Goal: Transaction & Acquisition: Obtain resource

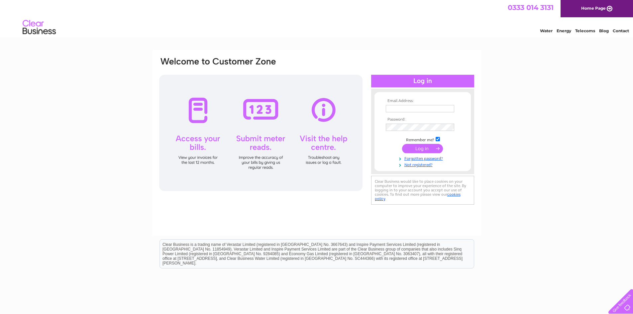
type input "[EMAIL_ADDRESS][DOMAIN_NAME]"
click at [418, 149] on input "submit" at bounding box center [422, 148] width 41 height 9
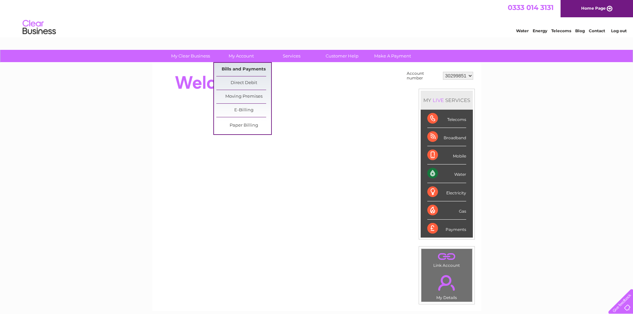
click at [235, 69] on link "Bills and Payments" at bounding box center [243, 69] width 55 height 13
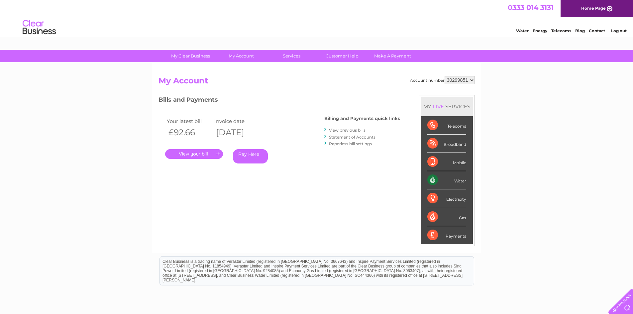
click at [190, 153] on link "." at bounding box center [194, 154] width 58 height 10
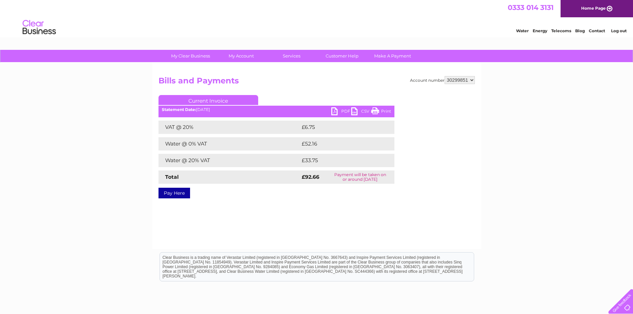
click at [344, 109] on link "PDF" at bounding box center [341, 112] width 20 height 10
click at [617, 31] on link "Log out" at bounding box center [619, 30] width 16 height 5
